Goal: Information Seeking & Learning: Understand process/instructions

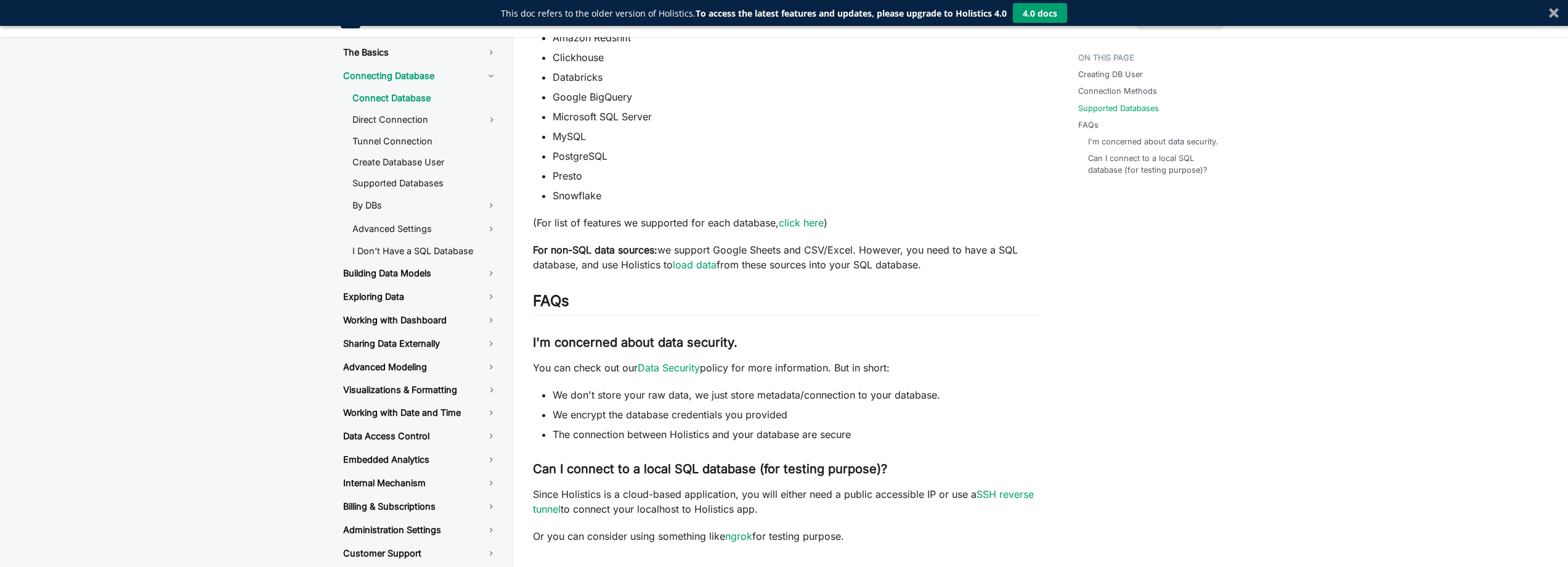
scroll to position [510, 0]
drag, startPoint x: 608, startPoint y: 470, endPoint x: 772, endPoint y: 460, distance: 164.3
click at [772, 460] on h3 "Can I connect to a local SQL database (for testing purpose)? ​" at bounding box center [786, 467] width 506 height 15
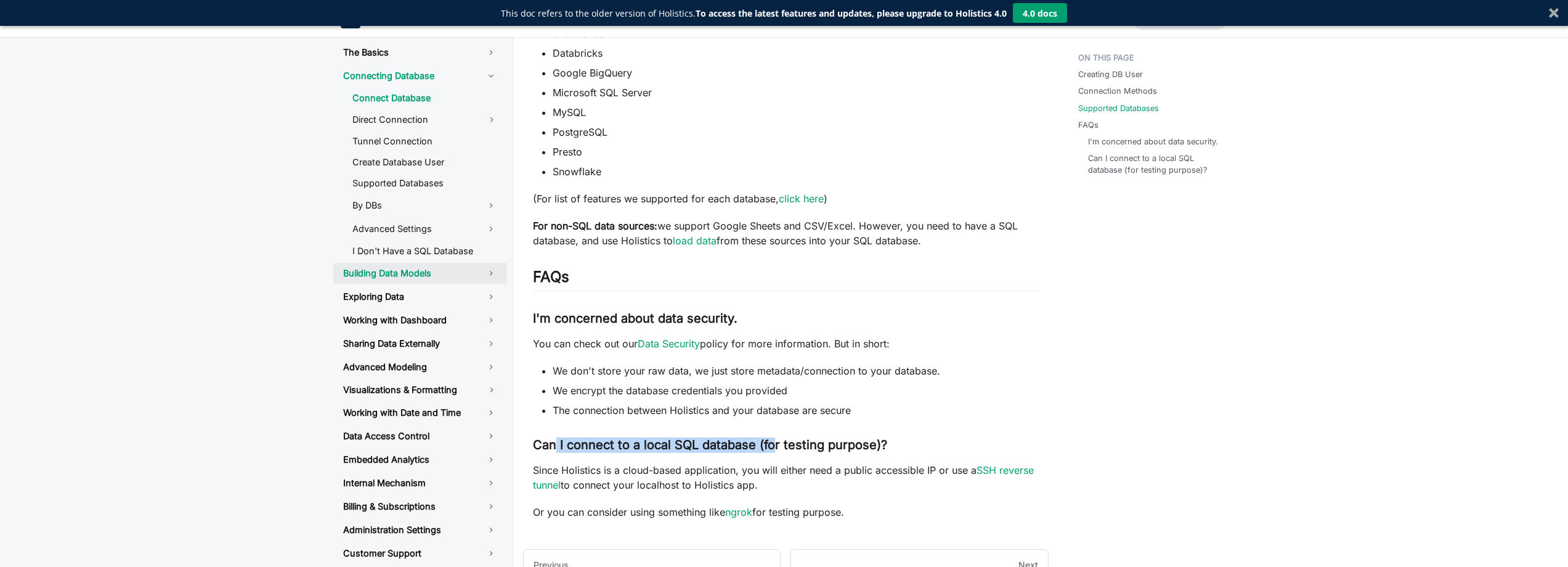
scroll to position [581, 0]
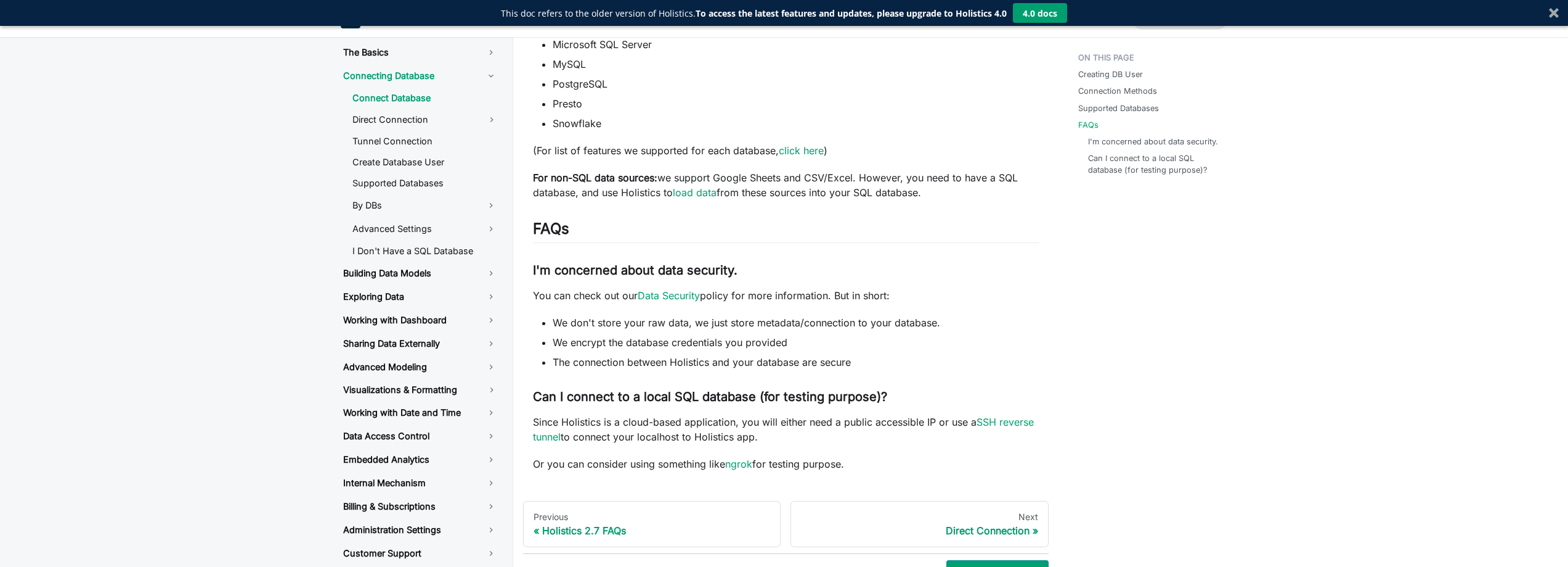
click at [1015, 358] on li "The connection between Holistics and your database are secure" at bounding box center [796, 362] width 486 height 14
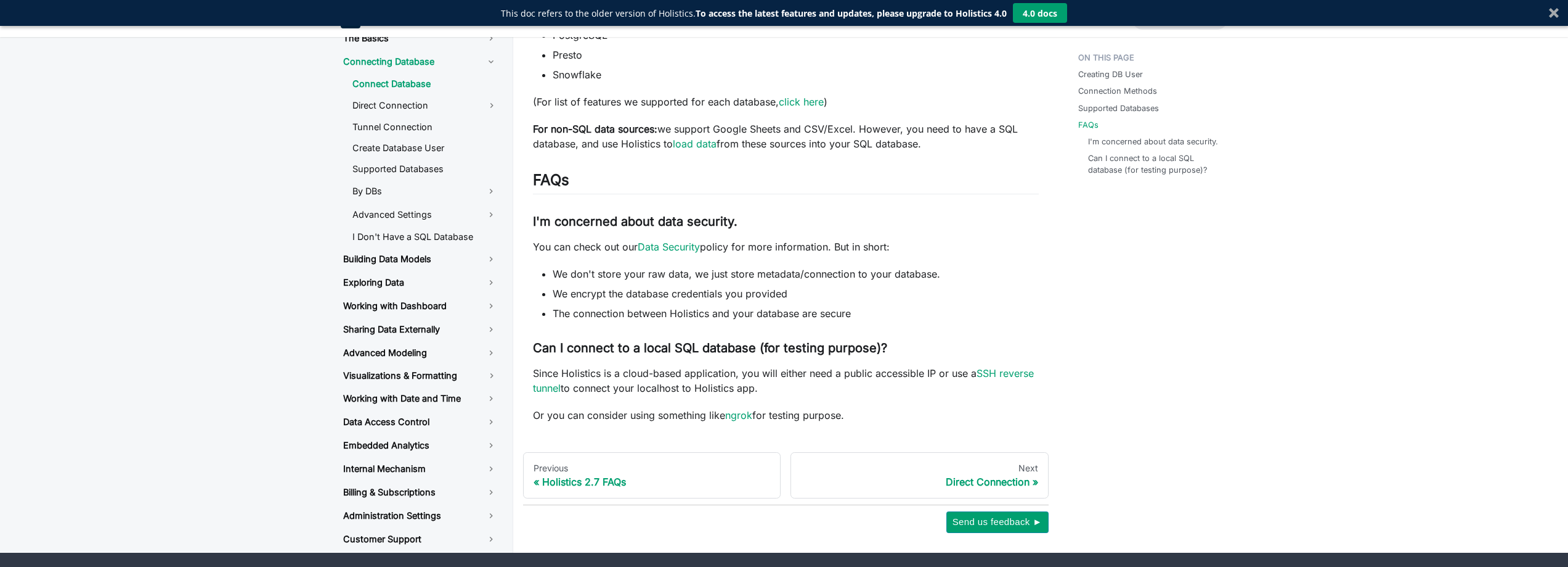
scroll to position [646, 0]
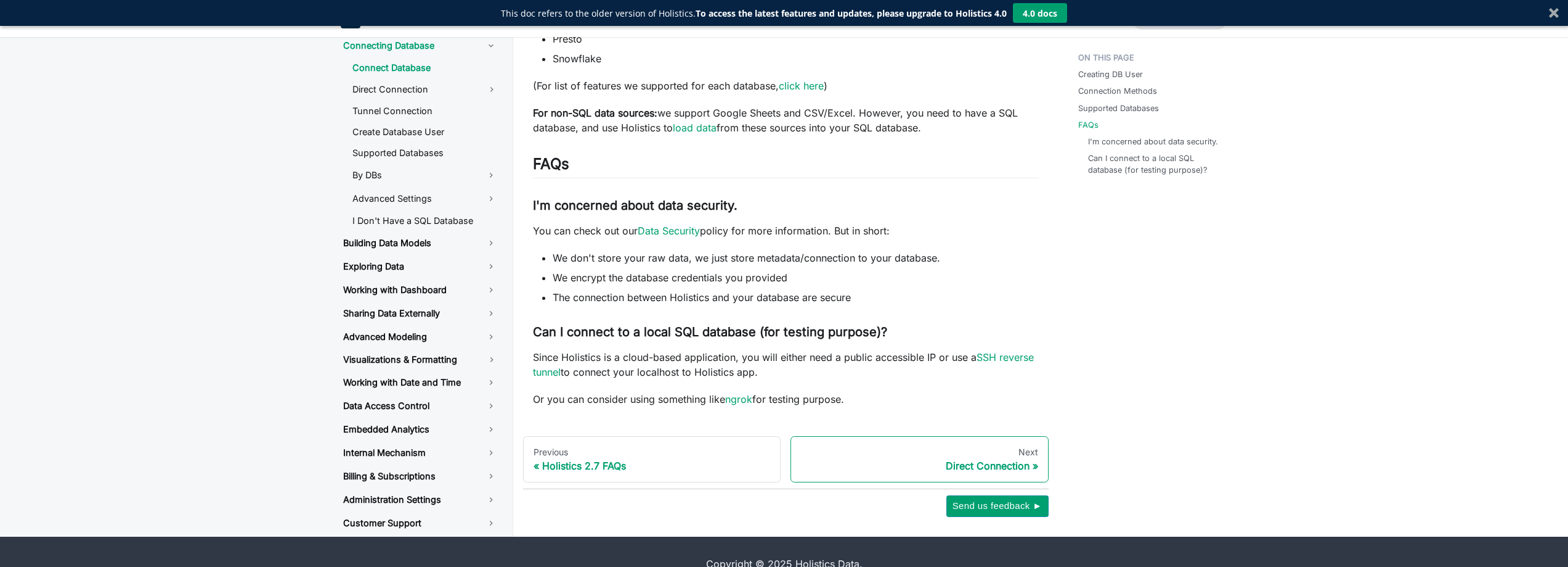
click at [921, 446] on div "Next" at bounding box center [919, 452] width 237 height 11
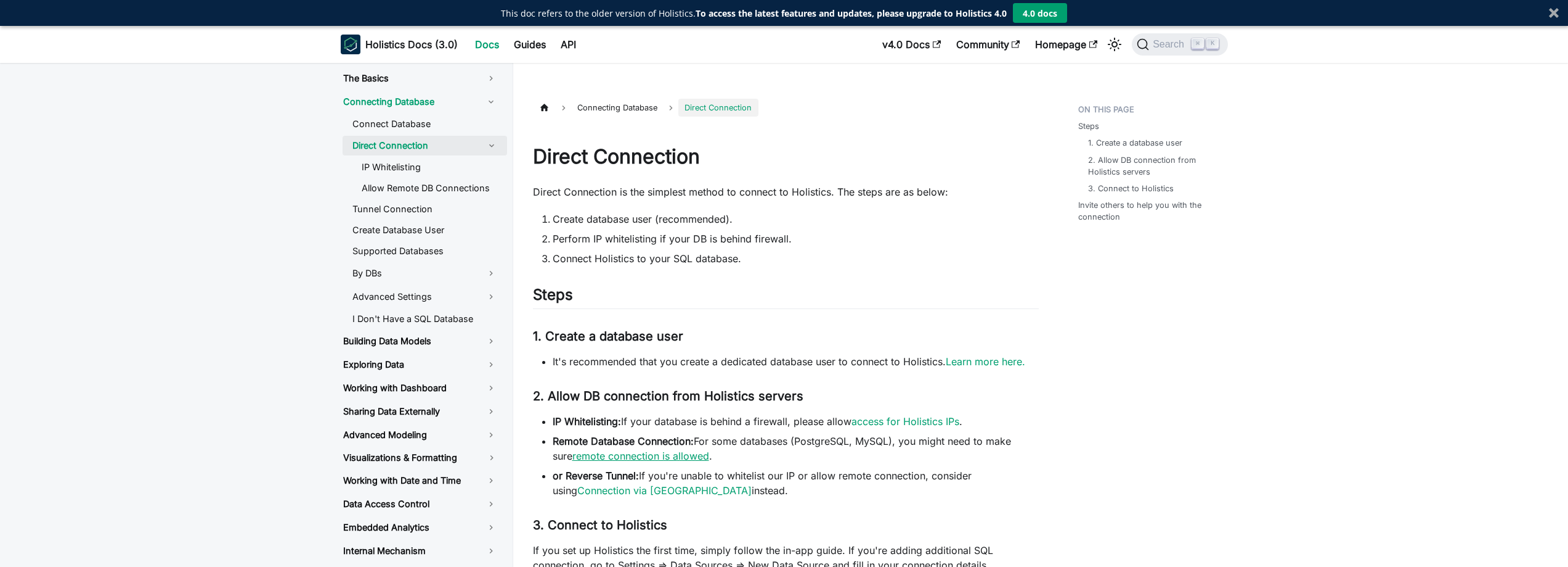
click at [663, 453] on link "remote connection is allowed" at bounding box center [641, 455] width 137 height 12
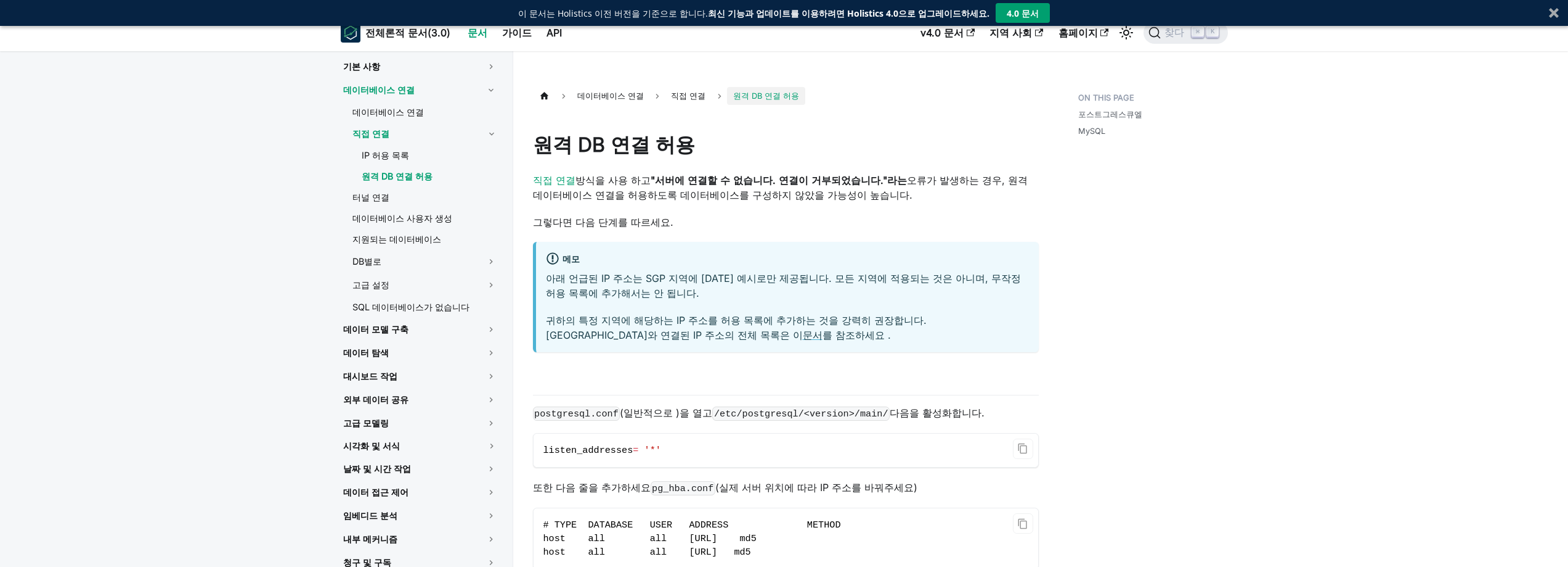
scroll to position [15, 0]
